Goal: Information Seeking & Learning: Learn about a topic

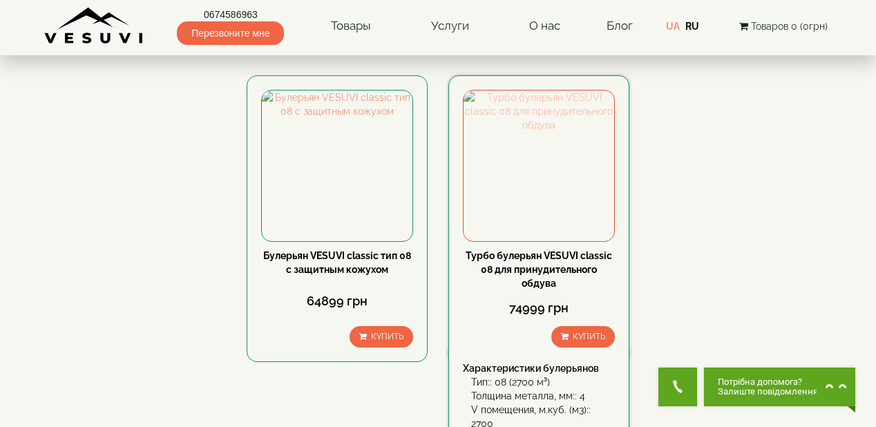
scroll to position [719, 0]
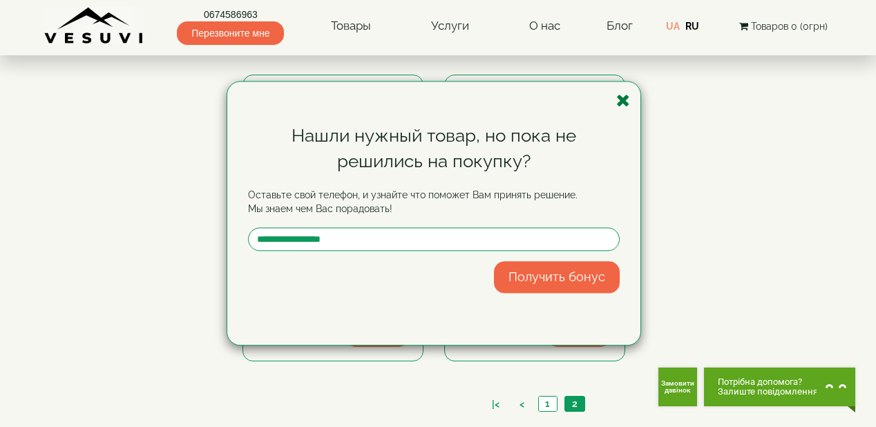
click at [625, 102] on icon "button" at bounding box center [624, 100] width 14 height 17
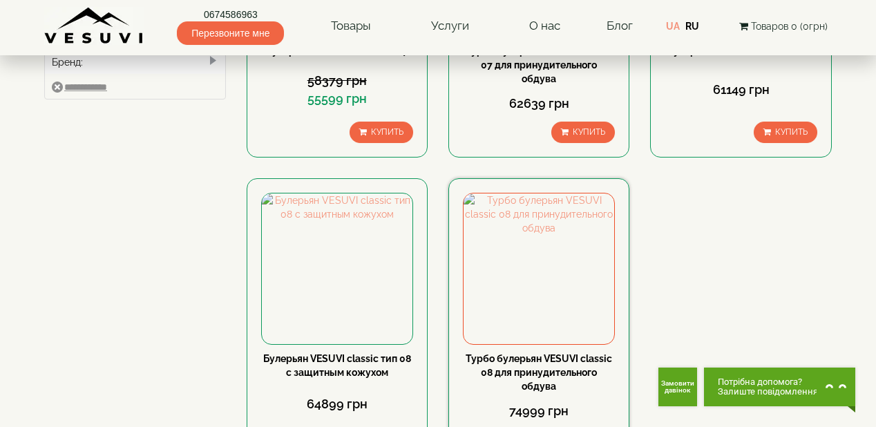
scroll to position [663, 0]
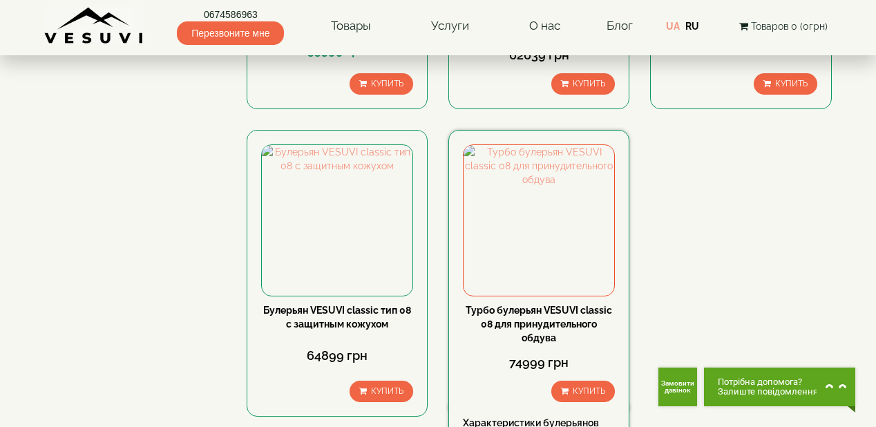
drag, startPoint x: 567, startPoint y: 317, endPoint x: 521, endPoint y: 330, distance: 47.7
click at [521, 330] on div "Турбо булерьян VESUVI classic 08 для принудительного обдува" at bounding box center [539, 323] width 152 height 41
click at [531, 330] on div "Турбо булерьян VESUVI classic 08 для принудительного обдува" at bounding box center [539, 323] width 152 height 41
click at [556, 323] on link "Турбо булерьян VESUVI classic 08 для принудительного обдува" at bounding box center [539, 324] width 147 height 39
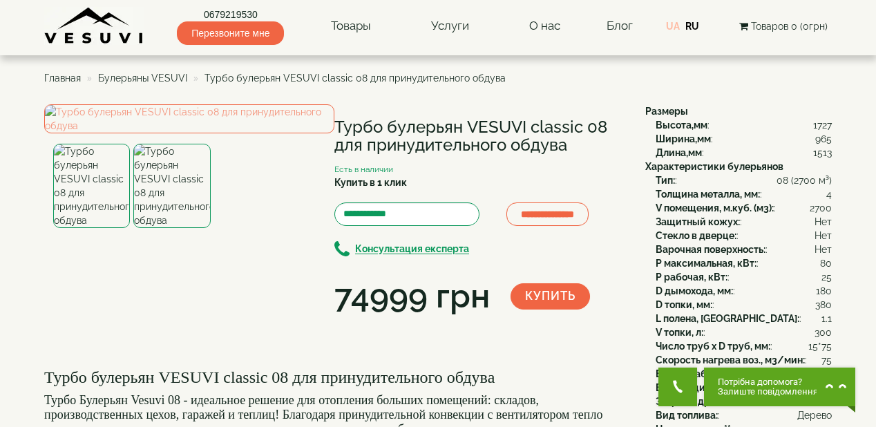
click at [677, 25] on link "UA" at bounding box center [673, 26] width 14 height 11
